Goal: Task Accomplishment & Management: Use online tool/utility

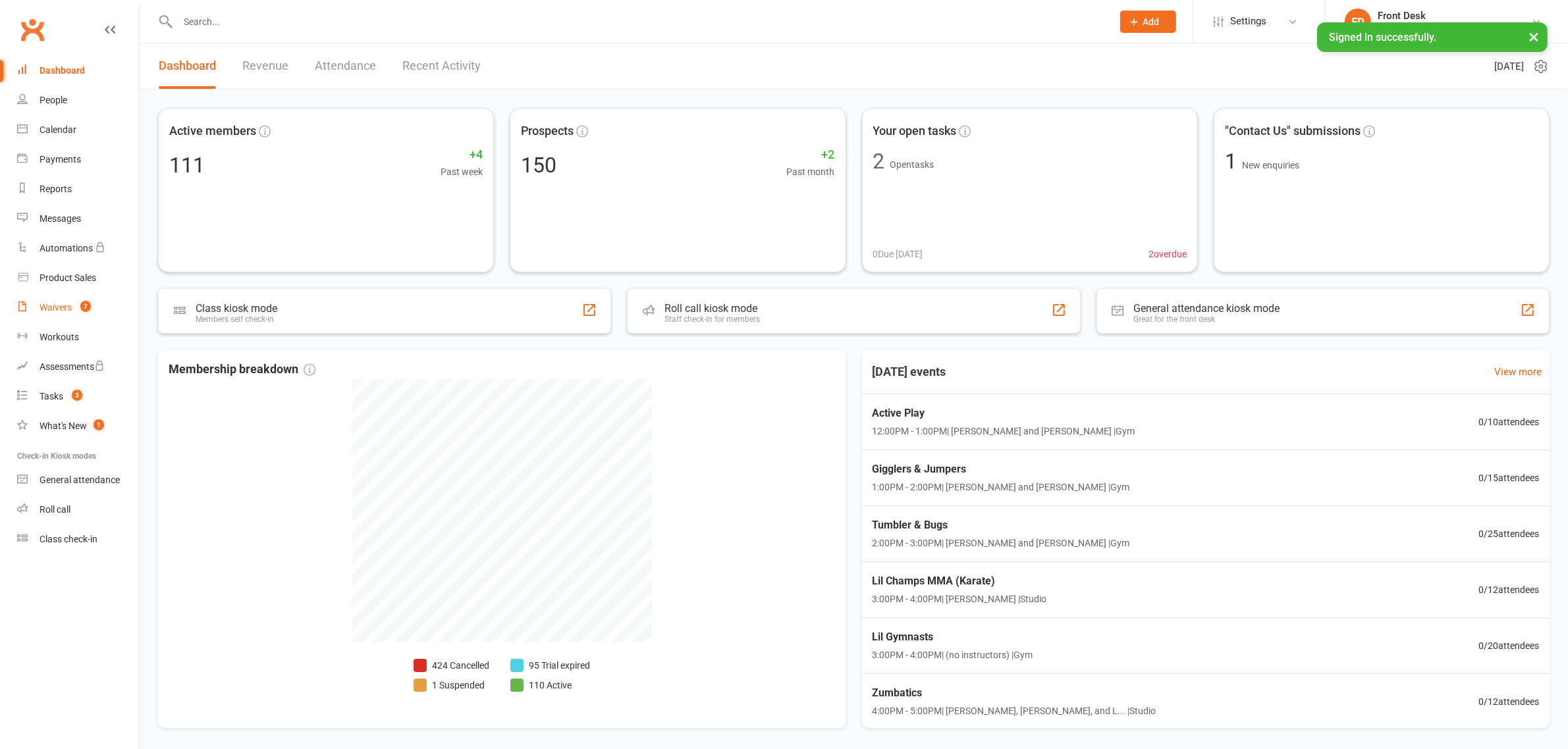
click at [64, 311] on div "Waivers" at bounding box center [56, 307] width 32 height 11
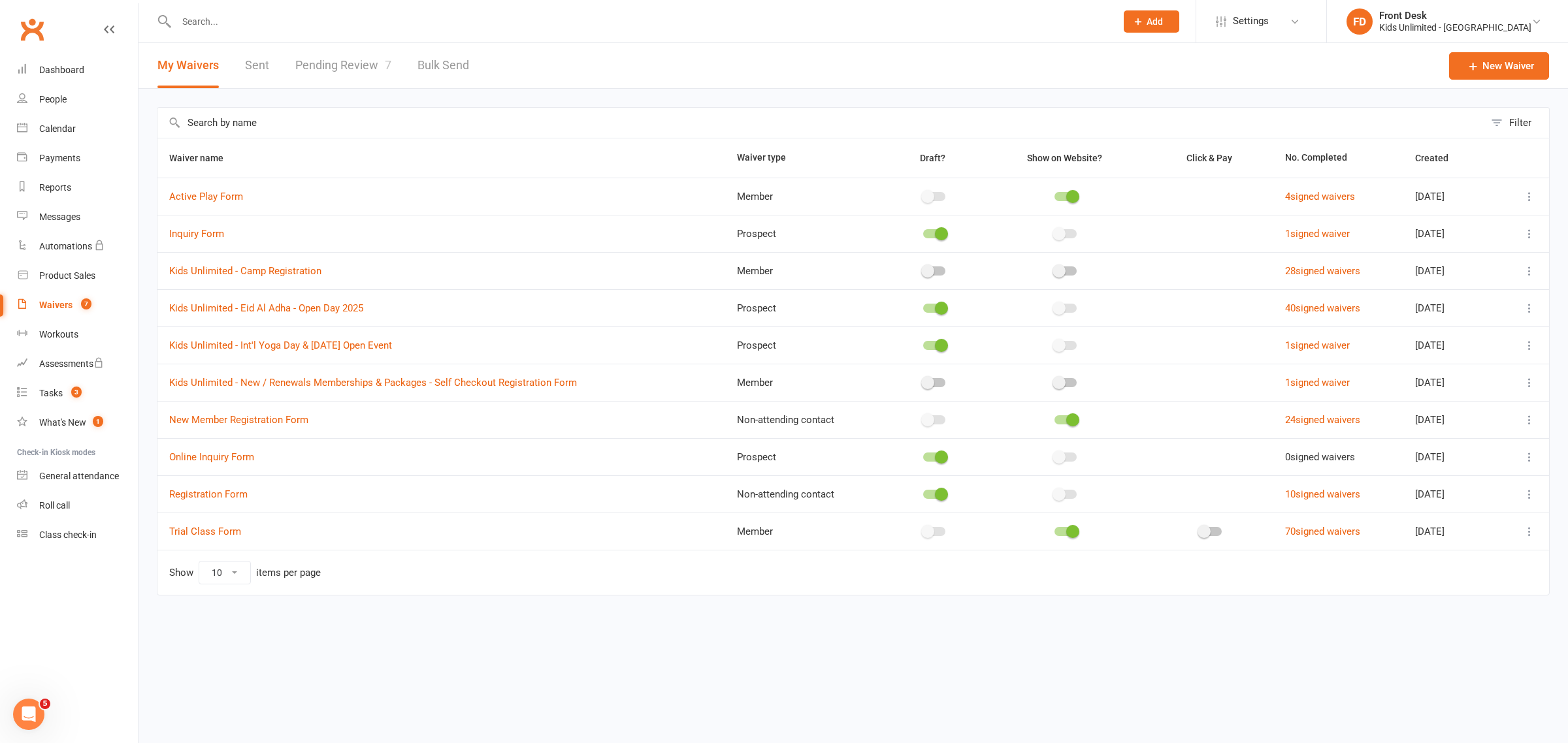
click at [358, 69] on link "Pending Review 7" at bounding box center [343, 66] width 96 height 46
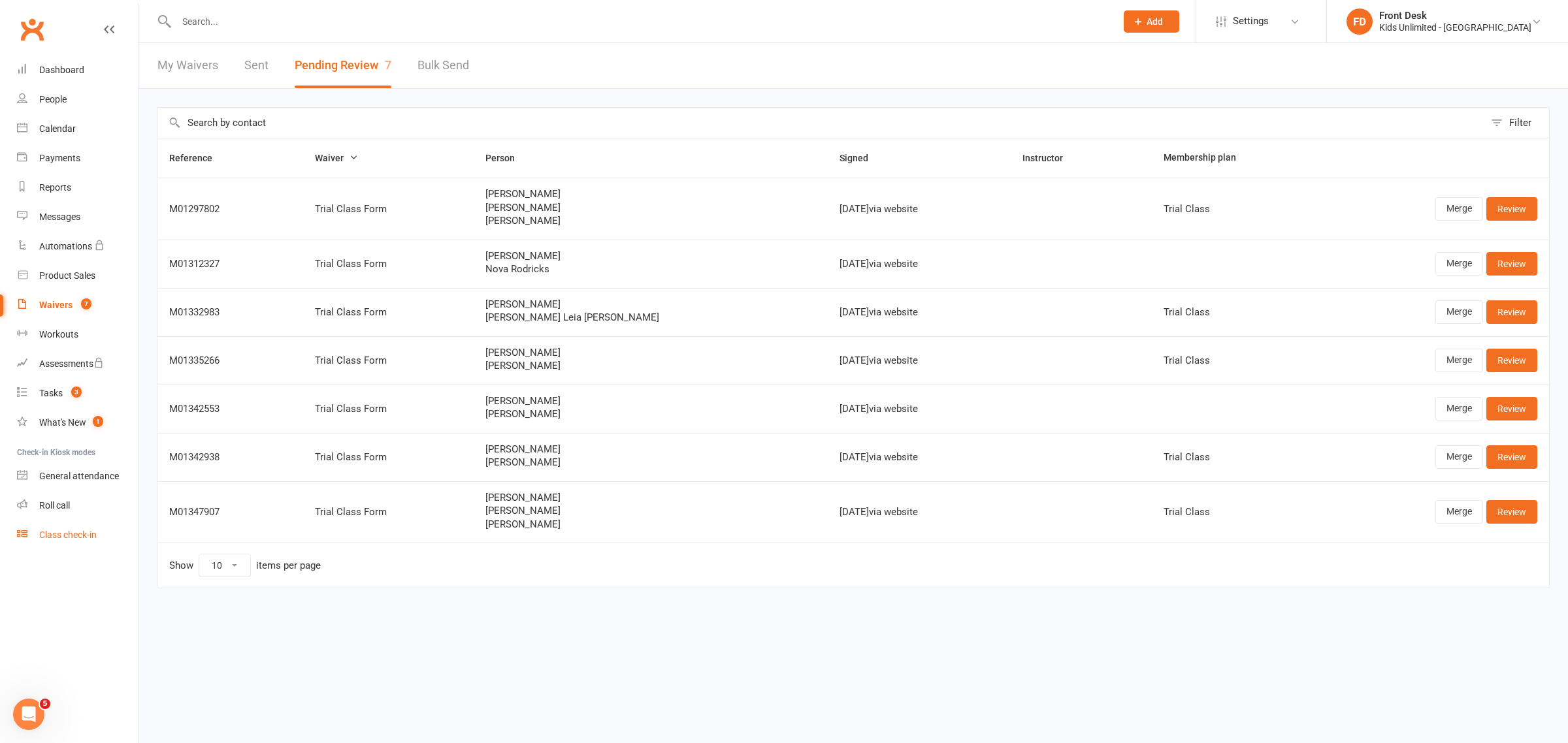
click at [76, 536] on div "Class check-in" at bounding box center [68, 534] width 57 height 11
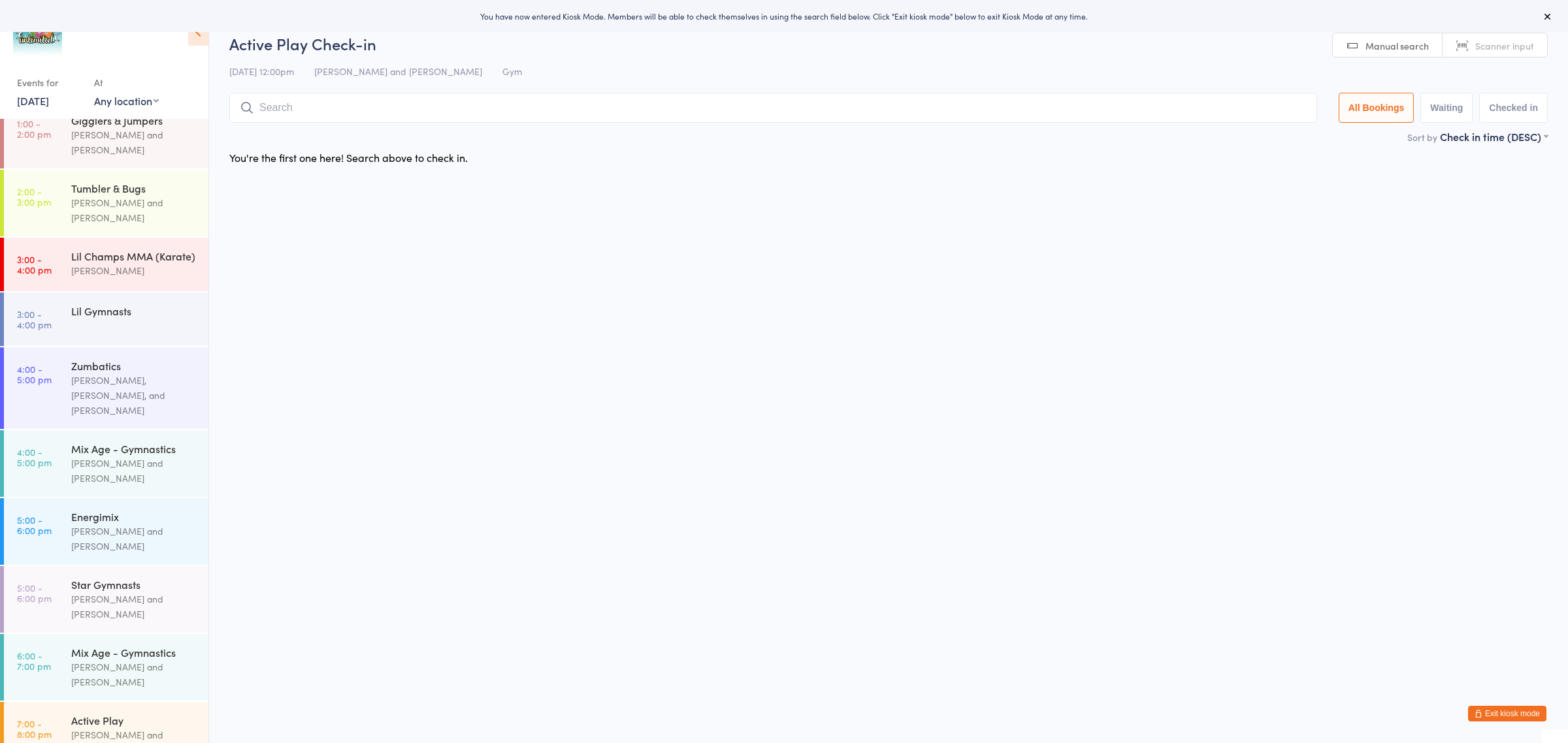
scroll to position [222, 0]
click at [155, 644] on div "Mix Age - Gymnastics" at bounding box center [134, 651] width 126 height 15
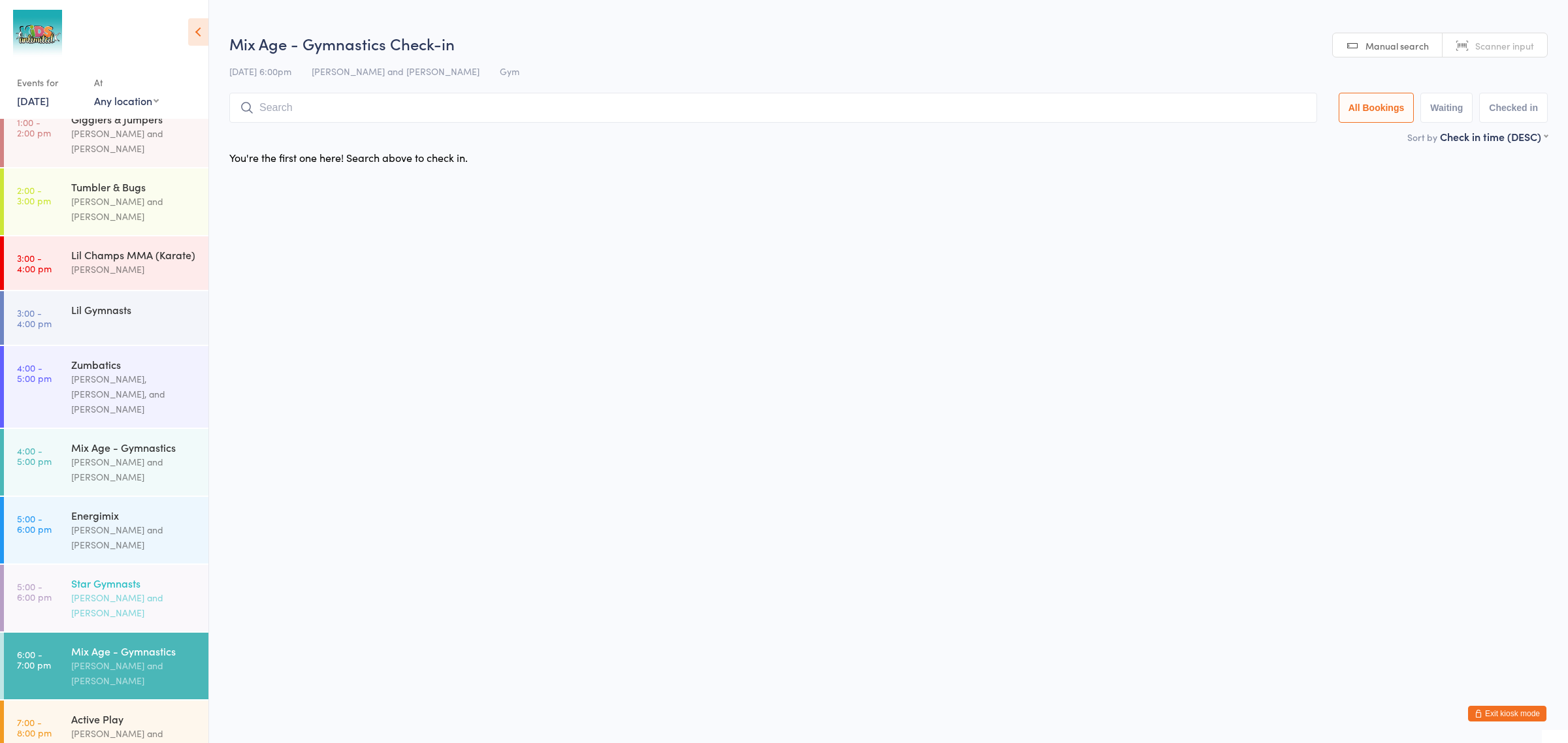
click at [113, 591] on div "Leo Daiz and Mohamed Elkady" at bounding box center [134, 605] width 126 height 30
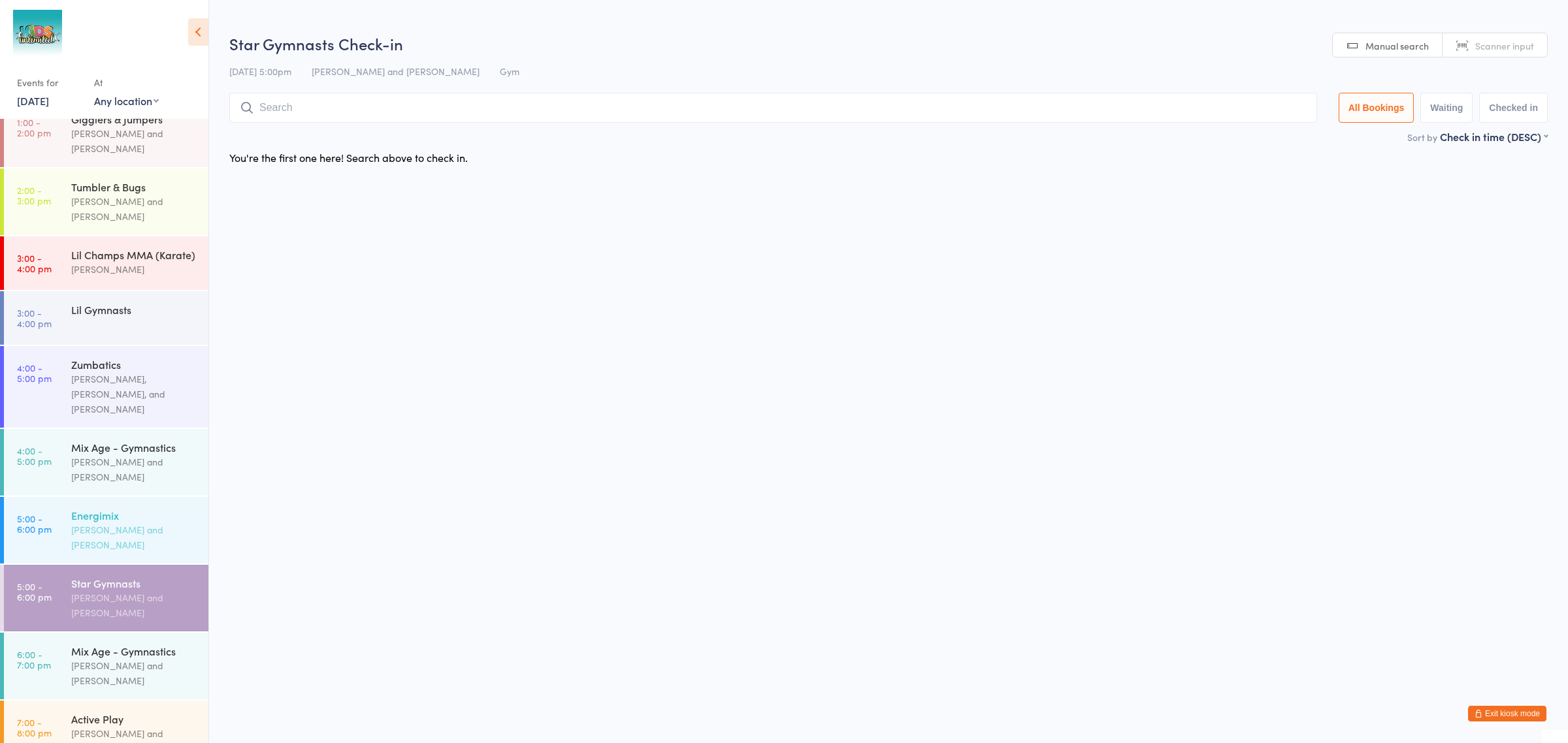
click at [117, 509] on div "Energimix" at bounding box center [134, 515] width 126 height 15
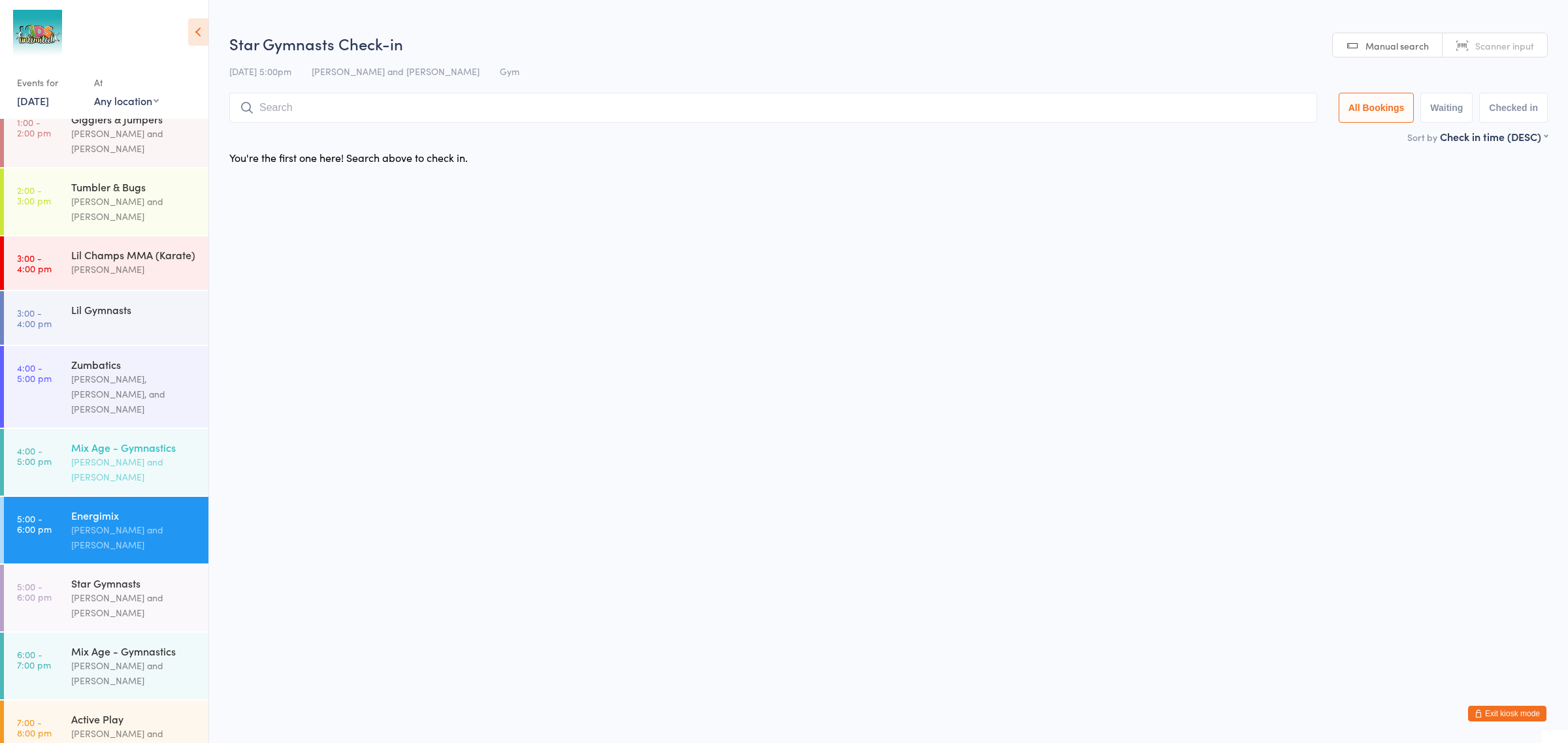
click at [119, 454] on div "Leo Daiz and Mohamed Elkady" at bounding box center [134, 469] width 126 height 30
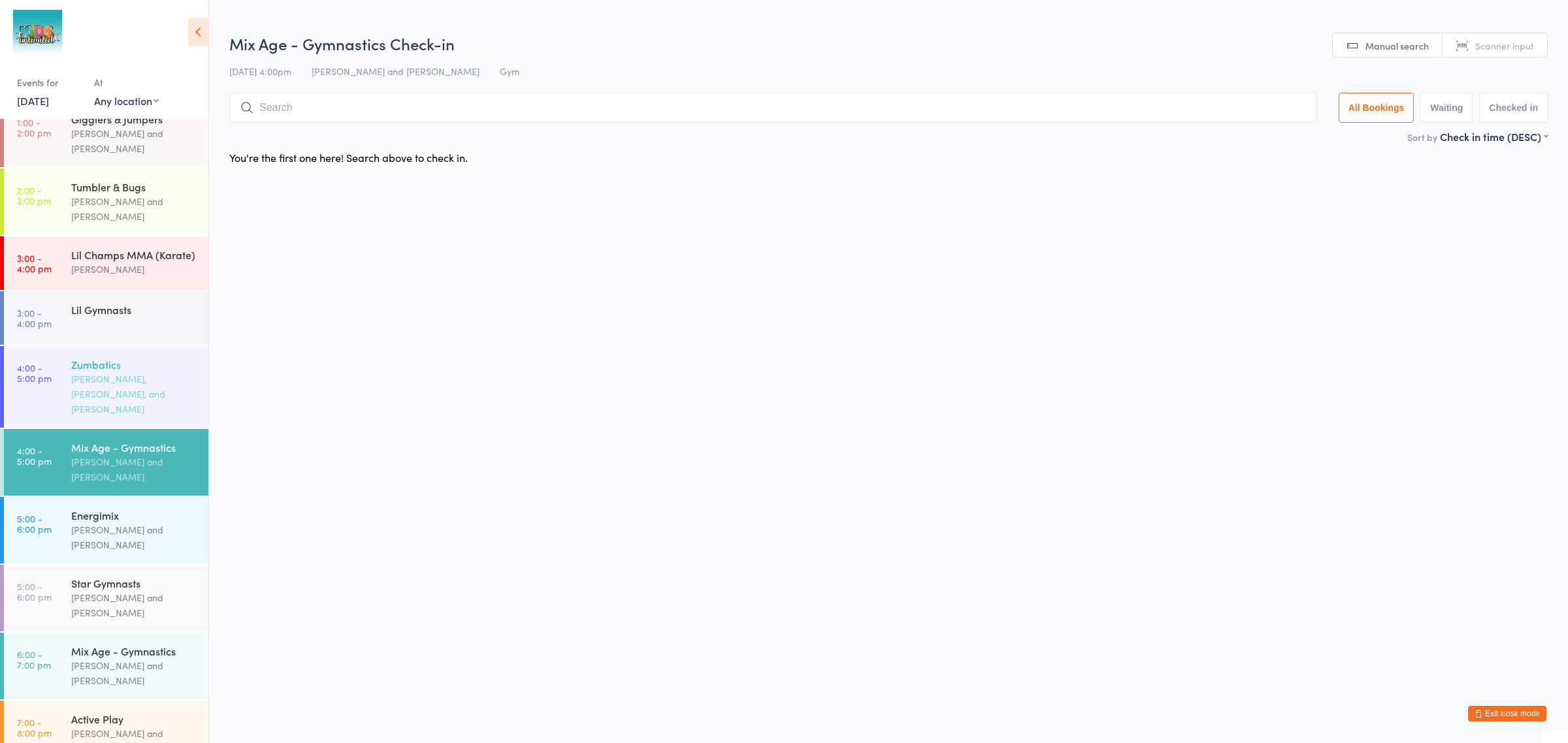
click at [134, 382] on div "Jeny Rose Getiayon, Jerolen Diano, and Leo Daiz" at bounding box center [134, 395] width 126 height 46
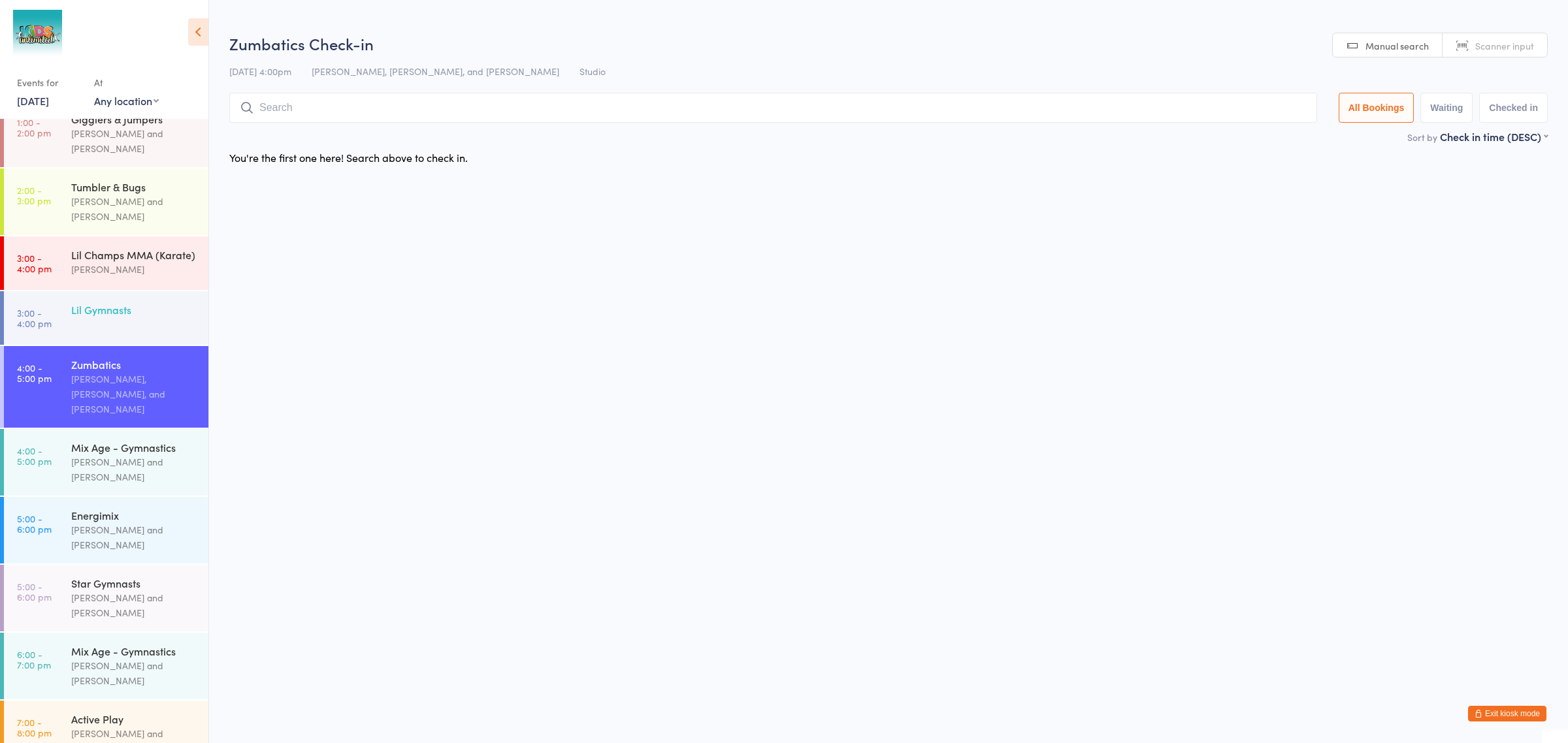
click at [128, 291] on div "Lil Gymnasts" at bounding box center [140, 309] width 138 height 37
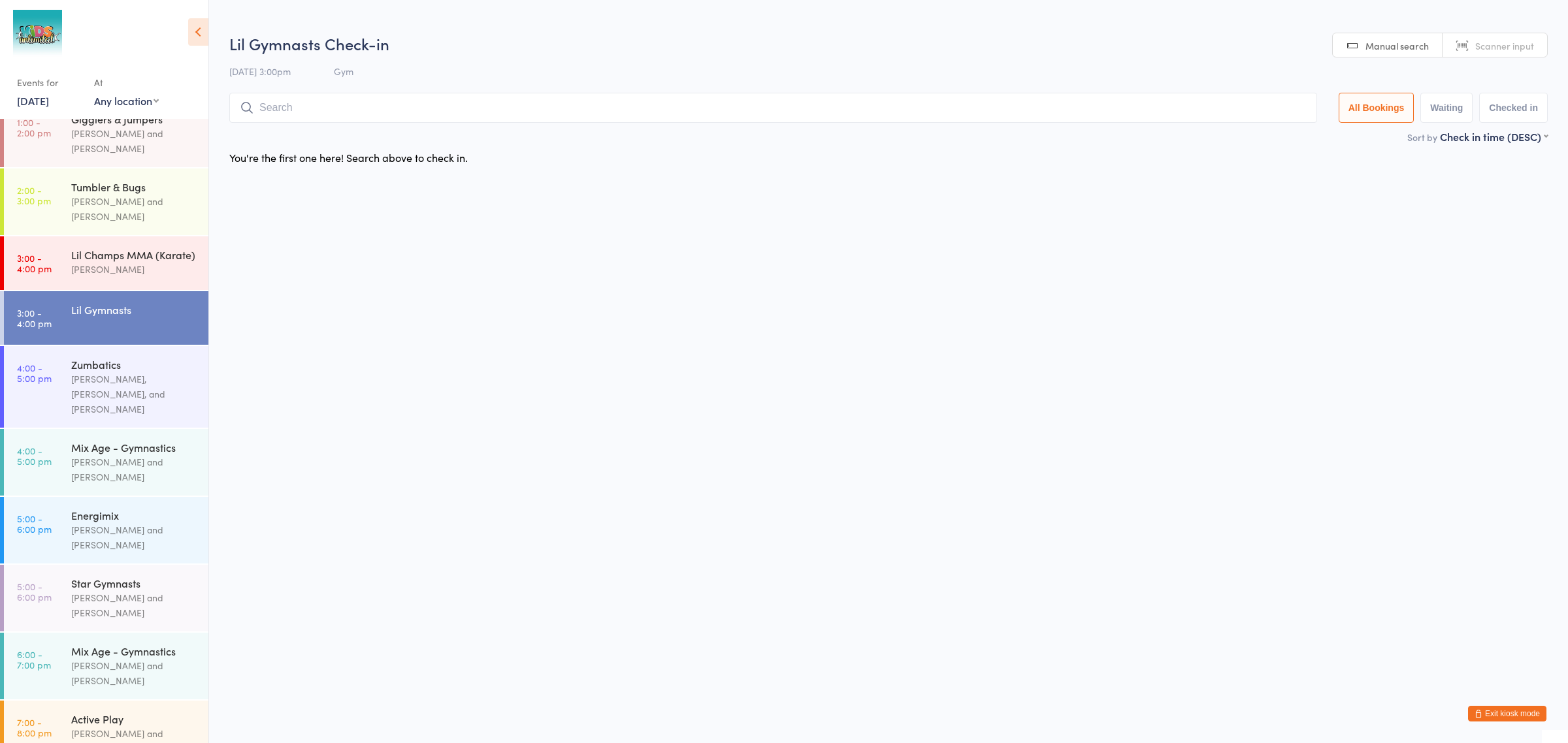
click at [1501, 710] on button "Exit kiosk mode" at bounding box center [1507, 714] width 78 height 16
